Goal: Information Seeking & Learning: Learn about a topic

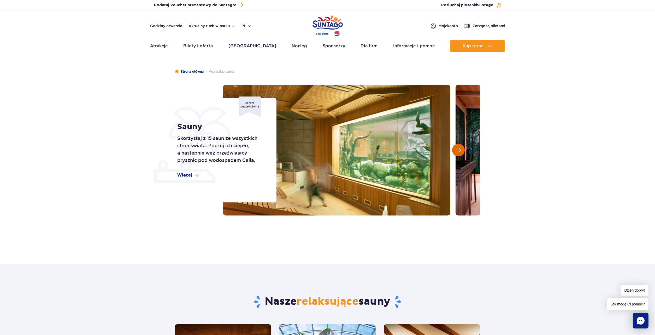
click at [455, 148] on button "Następny slajd" at bounding box center [458, 150] width 13 height 13
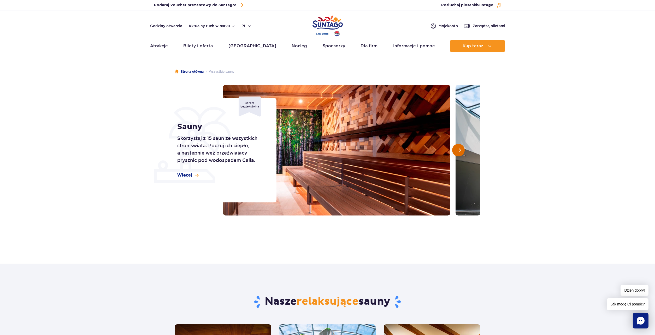
click at [455, 148] on button "Następny slajd" at bounding box center [458, 150] width 13 height 13
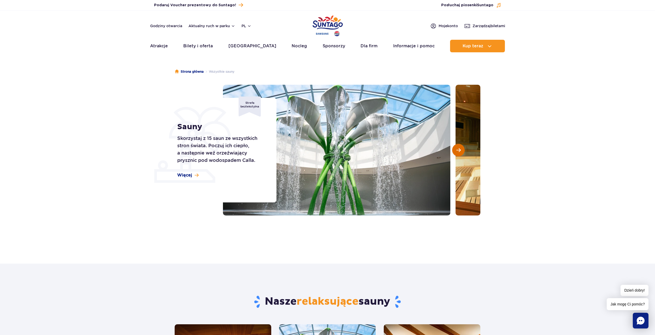
click at [455, 148] on button "Następny slajd" at bounding box center [458, 150] width 13 height 13
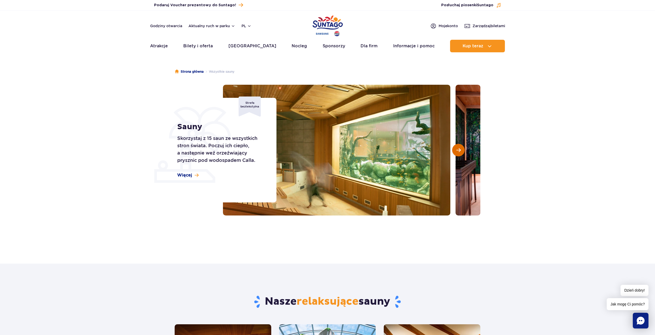
click at [455, 148] on button "Następny slajd" at bounding box center [458, 150] width 13 height 13
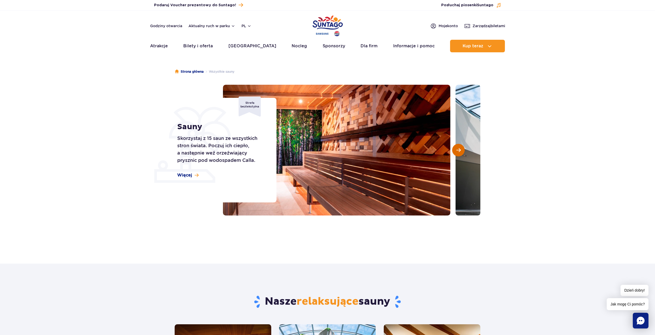
click at [455, 148] on button "Następny slajd" at bounding box center [458, 150] width 13 height 13
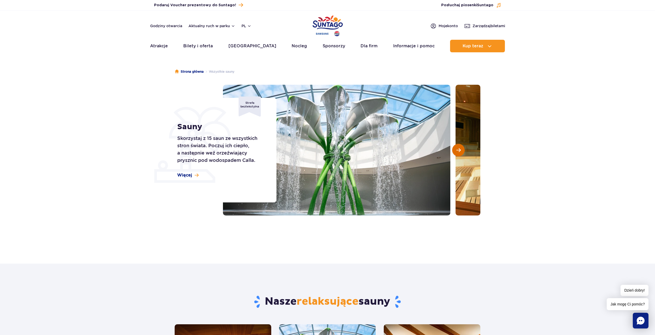
click at [455, 148] on button "Następny slajd" at bounding box center [458, 150] width 13 height 13
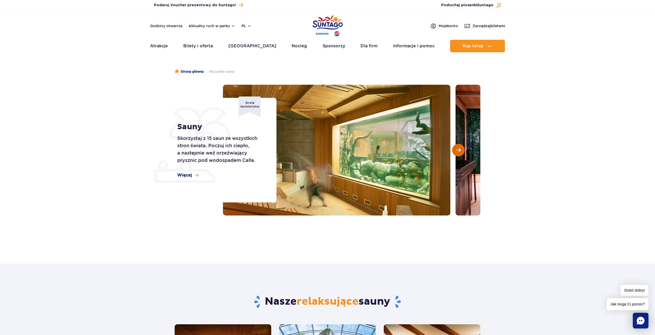
click at [455, 149] on button "Następny slajd" at bounding box center [458, 150] width 13 height 13
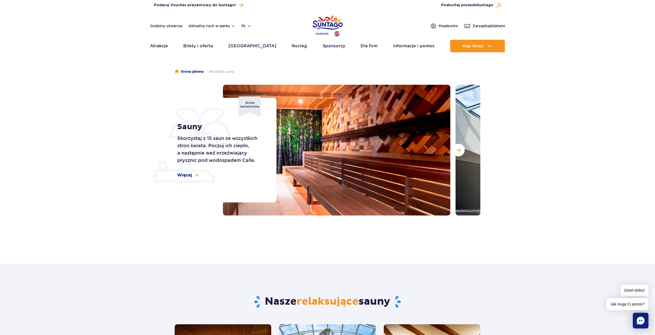
click at [374, 151] on img at bounding box center [337, 150] width 228 height 131
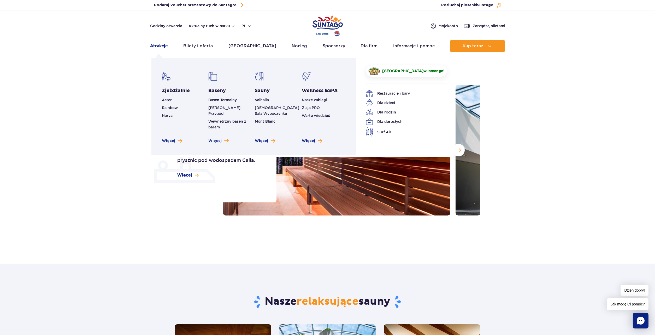
click at [159, 48] on link "Atrakcje" at bounding box center [159, 46] width 18 height 13
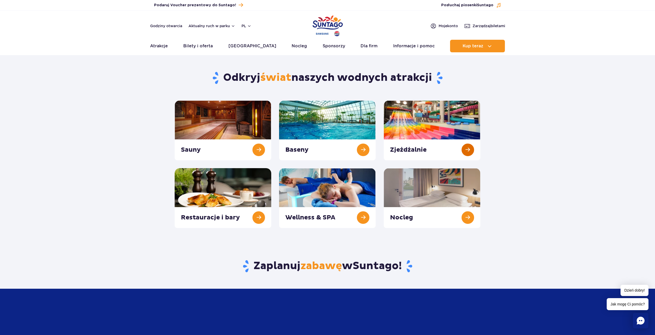
click at [450, 135] on link at bounding box center [432, 130] width 97 height 60
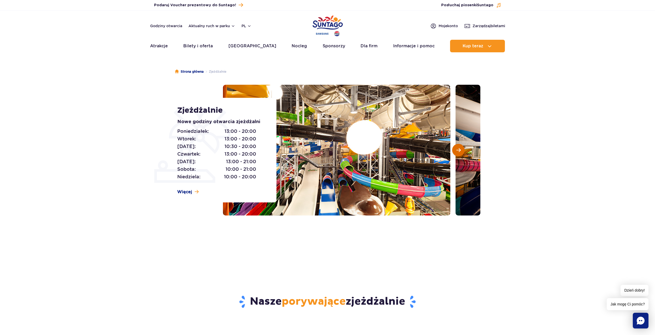
click at [458, 153] on button "Następny slajd" at bounding box center [458, 150] width 13 height 13
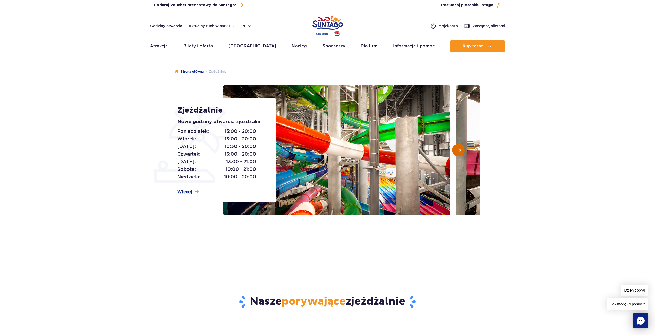
click at [458, 153] on button "Następny slajd" at bounding box center [458, 150] width 13 height 13
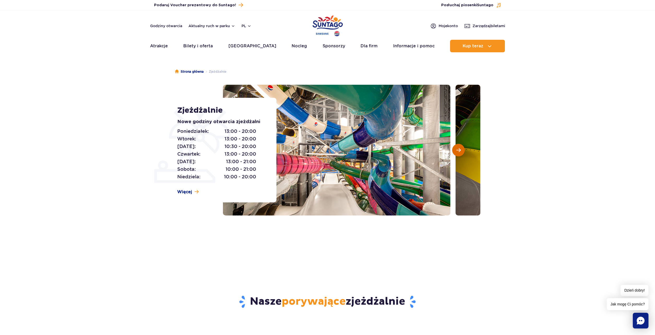
click at [458, 153] on button "Następny slajd" at bounding box center [458, 150] width 13 height 13
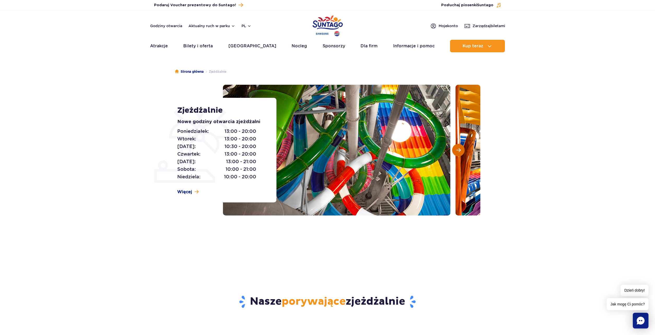
click at [458, 153] on button "Następny slajd" at bounding box center [458, 150] width 13 height 13
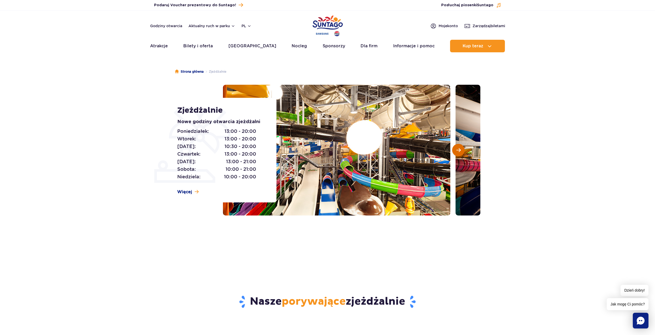
click at [458, 153] on button "Następny slajd" at bounding box center [458, 150] width 13 height 13
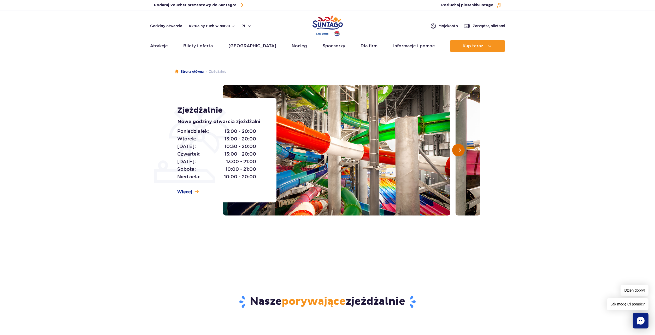
click at [458, 153] on button "Następny slajd" at bounding box center [458, 150] width 13 height 13
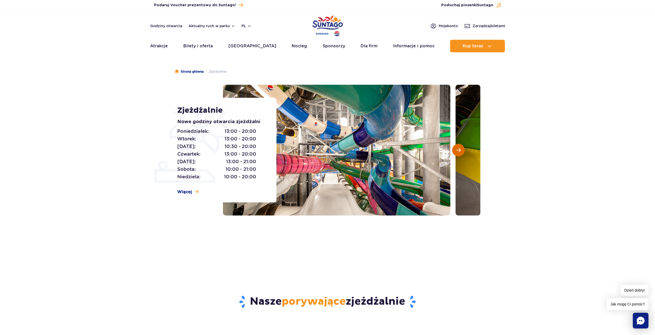
click at [458, 153] on button "Następny slajd" at bounding box center [458, 150] width 13 height 13
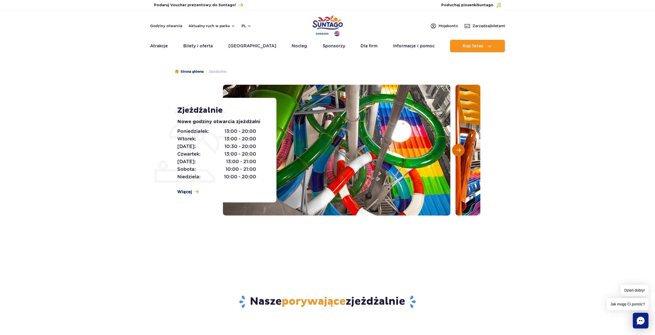
click at [458, 153] on button "Następny slajd" at bounding box center [458, 150] width 13 height 13
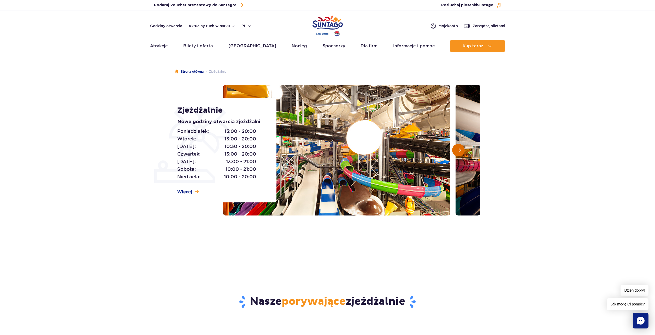
click at [458, 153] on button "Następny slajd" at bounding box center [458, 150] width 13 height 13
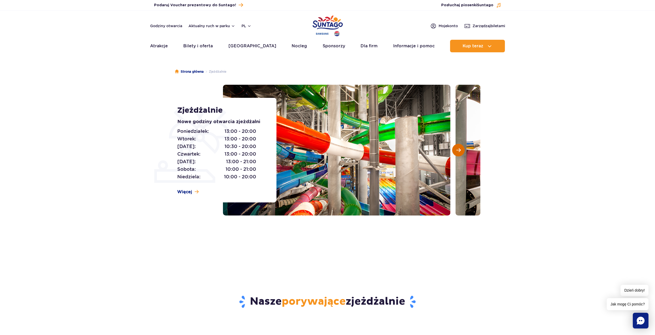
click at [458, 153] on button "Następny slajd" at bounding box center [458, 150] width 13 height 13
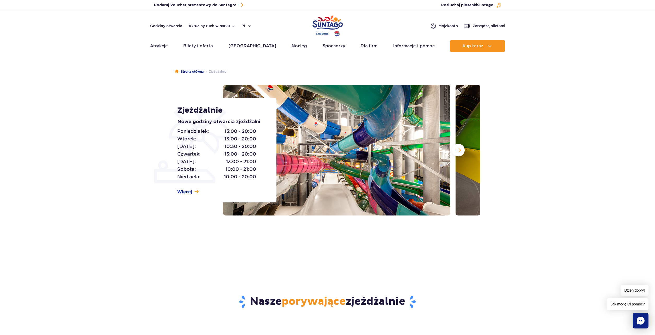
click at [406, 151] on img at bounding box center [337, 150] width 228 height 131
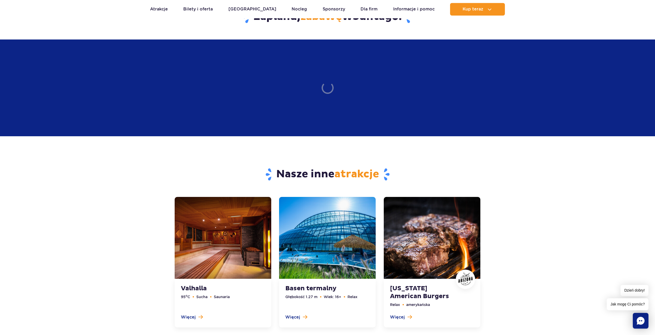
scroll to position [1492, 0]
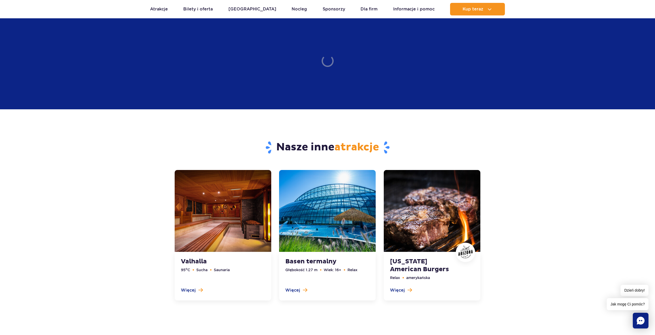
click at [310, 174] on link at bounding box center [327, 235] width 97 height 130
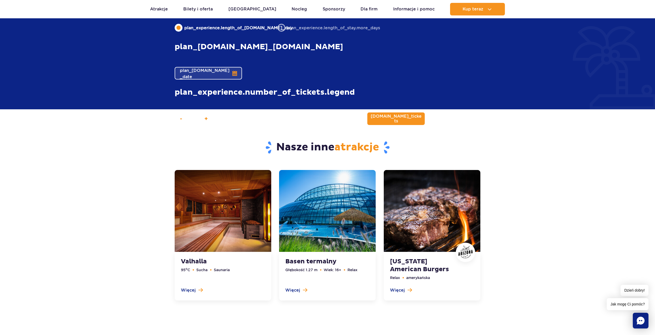
click at [311, 190] on link at bounding box center [327, 235] width 97 height 130
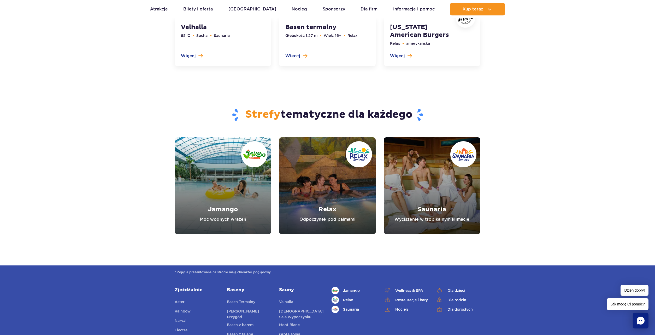
scroll to position [1732, 0]
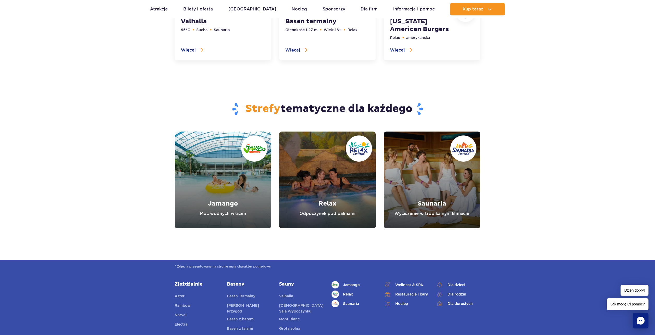
click at [312, 186] on link "Relax" at bounding box center [327, 179] width 97 height 97
click at [339, 186] on link "Relax" at bounding box center [327, 179] width 97 height 97
click at [334, 216] on link "Relax" at bounding box center [327, 179] width 97 height 97
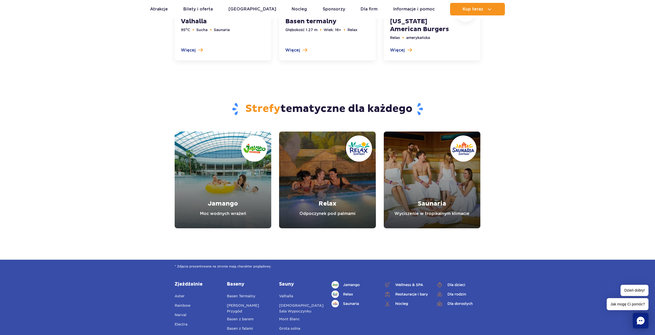
click at [327, 195] on link "Relax" at bounding box center [327, 179] width 97 height 97
click at [331, 202] on link "Relax" at bounding box center [327, 179] width 97 height 97
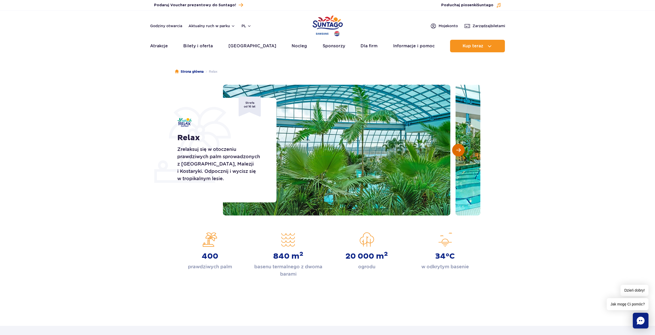
click at [462, 151] on button "Następny slajd" at bounding box center [458, 150] width 13 height 13
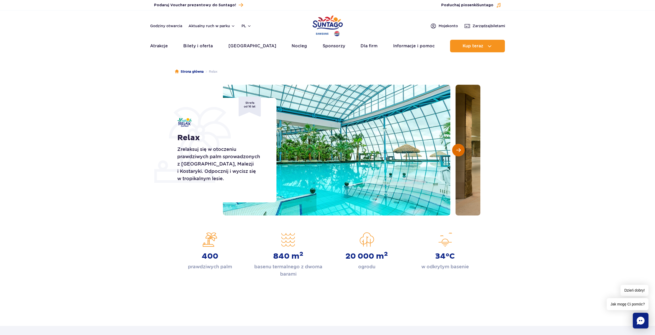
click at [462, 151] on button "Następny slajd" at bounding box center [458, 150] width 13 height 13
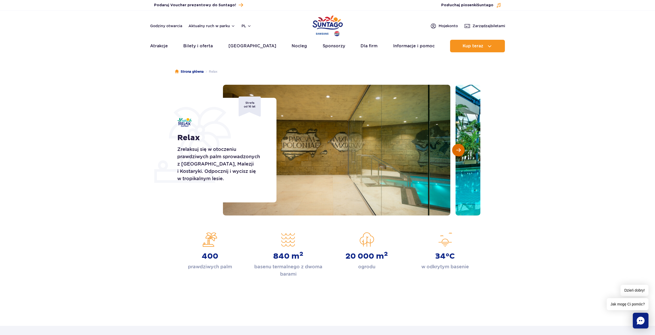
click at [462, 151] on button "Następny slajd" at bounding box center [458, 150] width 13 height 13
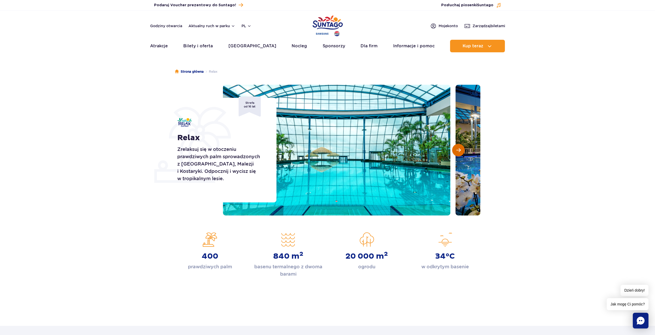
click at [462, 151] on button "Następny slajd" at bounding box center [458, 150] width 13 height 13
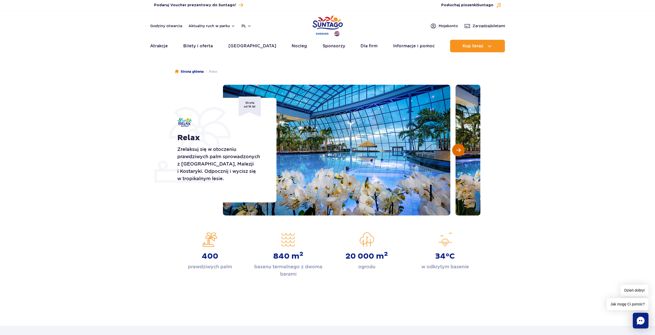
click at [462, 151] on button "Następny slajd" at bounding box center [458, 150] width 13 height 13
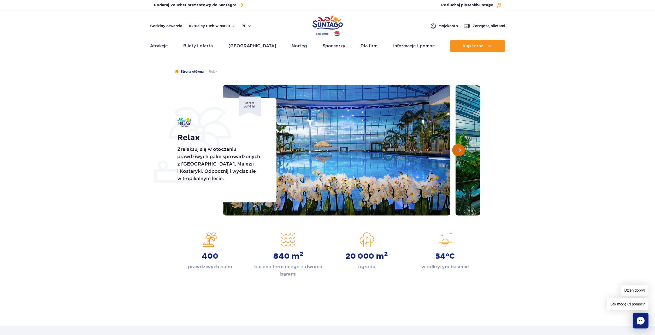
click at [462, 151] on button "Następny slajd" at bounding box center [458, 150] width 13 height 13
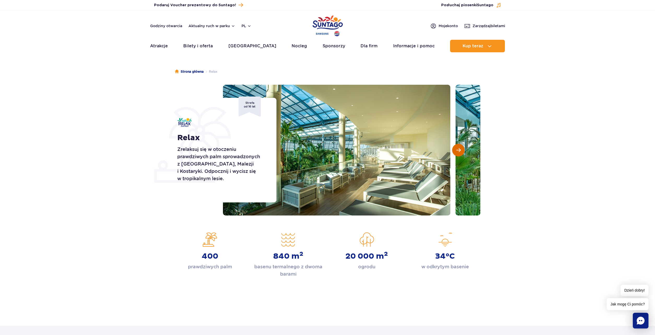
click at [462, 151] on button "Następny slajd" at bounding box center [458, 150] width 13 height 13
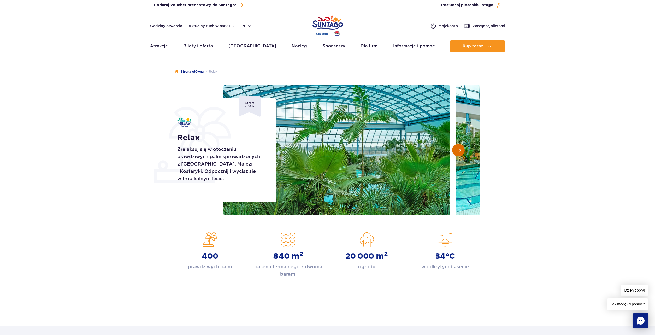
click at [462, 151] on button "Następny slajd" at bounding box center [458, 150] width 13 height 13
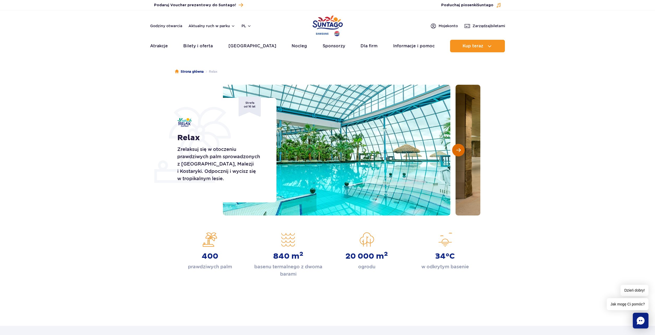
click at [462, 151] on button "Następny slajd" at bounding box center [458, 150] width 13 height 13
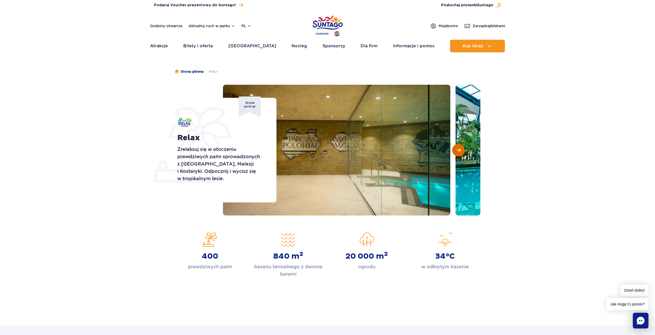
click at [462, 151] on button "Następny slajd" at bounding box center [458, 150] width 13 height 13
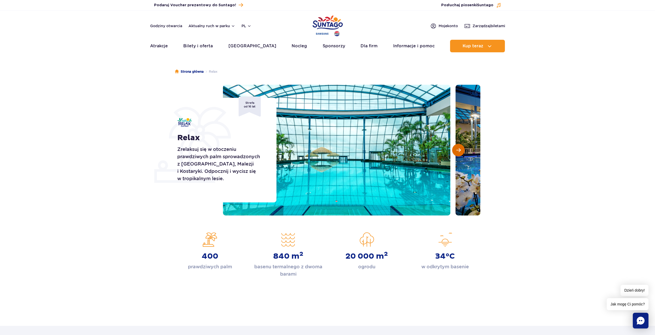
click at [462, 152] on button "Następny slajd" at bounding box center [458, 150] width 13 height 13
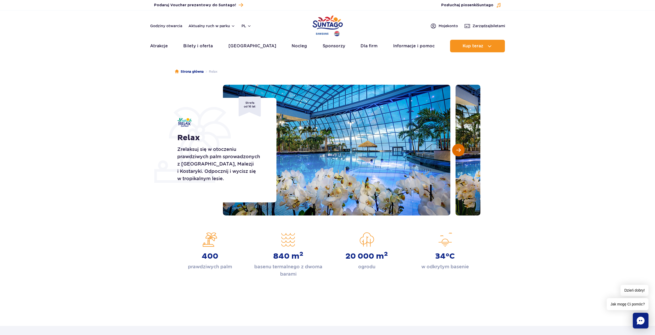
click at [462, 152] on button "Następny slajd" at bounding box center [458, 150] width 13 height 13
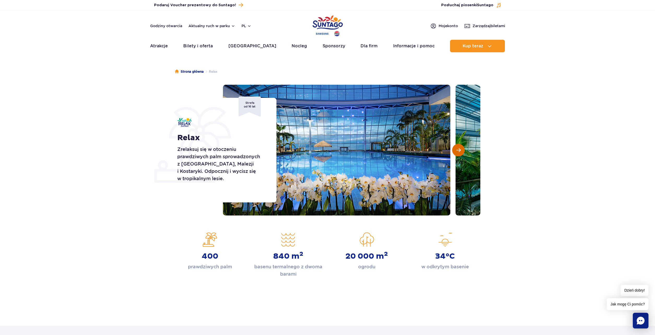
click at [462, 152] on button "Następny slajd" at bounding box center [458, 150] width 13 height 13
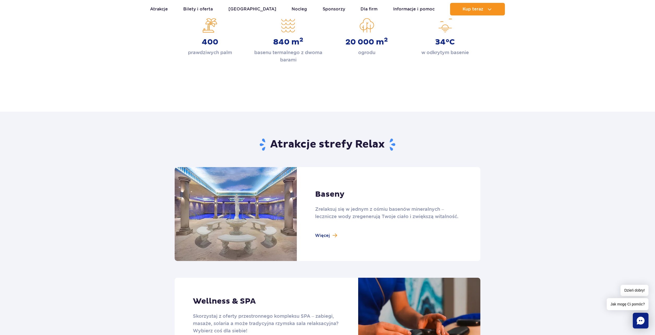
scroll to position [240, 0]
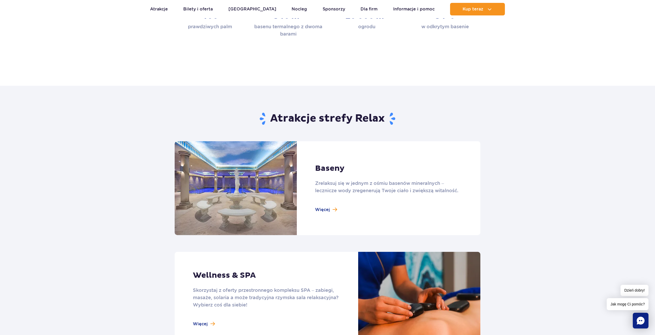
click at [247, 188] on link at bounding box center [328, 188] width 306 height 94
click at [326, 207] on link at bounding box center [328, 188] width 306 height 94
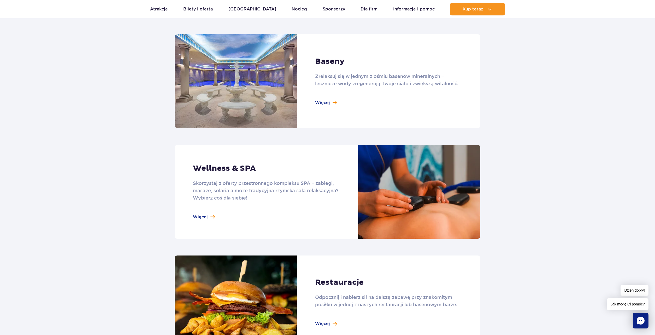
scroll to position [346, 0]
click at [338, 104] on link at bounding box center [328, 81] width 306 height 94
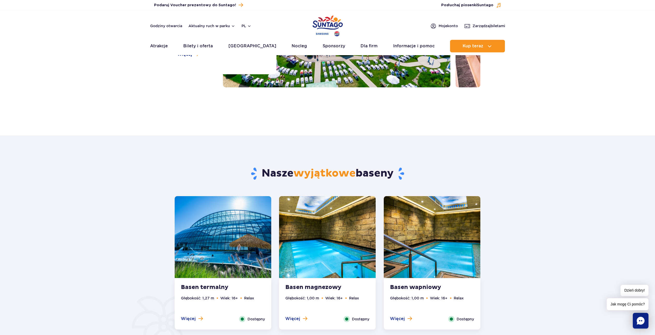
scroll to position [133, 0]
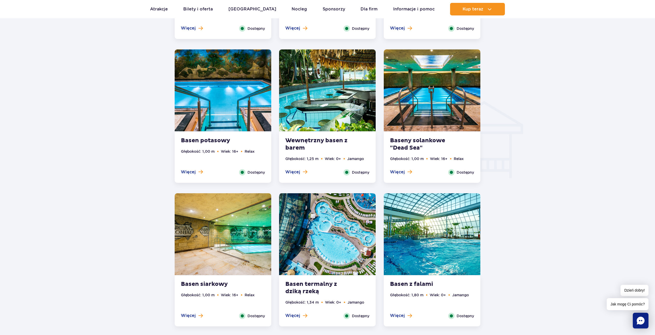
scroll to position [560, 0]
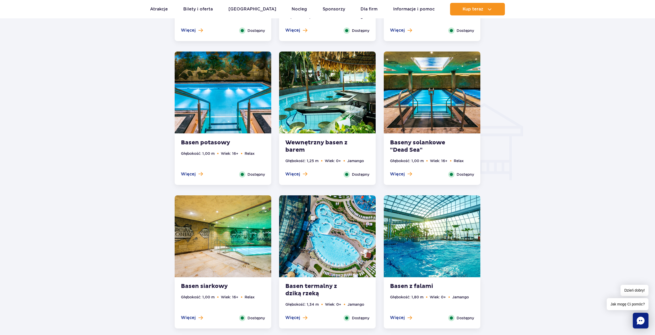
click at [334, 92] on img at bounding box center [327, 92] width 97 height 82
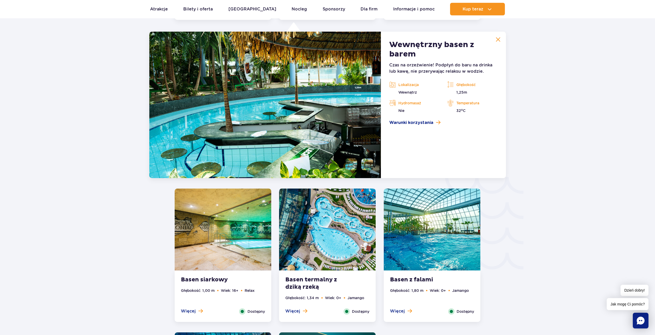
scroll to position [725, 0]
click at [231, 234] on img at bounding box center [223, 229] width 97 height 82
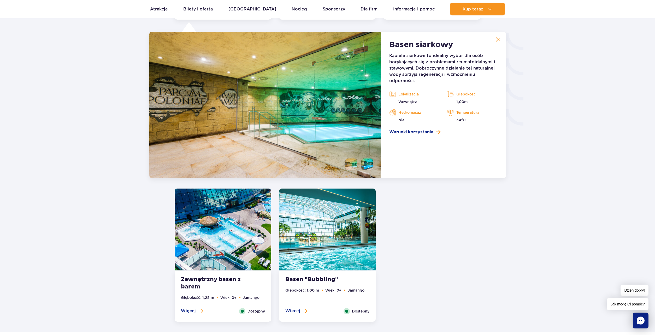
scroll to position [868, 0]
click at [231, 232] on img at bounding box center [223, 229] width 97 height 82
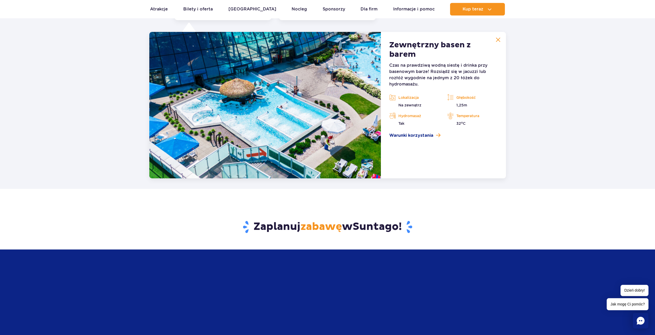
scroll to position [1012, 0]
